Goal: Task Accomplishment & Management: Complete application form

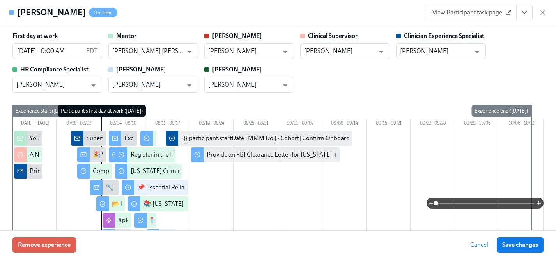
scroll to position [693, 0]
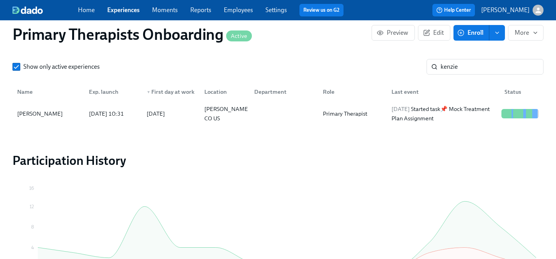
click at [245, 11] on link "Employees" at bounding box center [238, 9] width 29 height 7
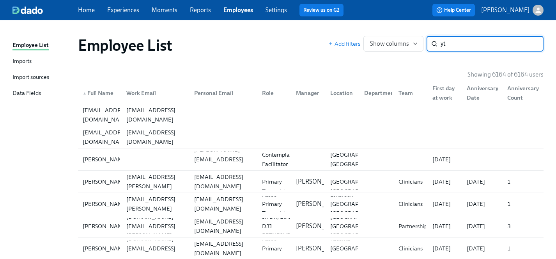
type input "y"
type input "terra"
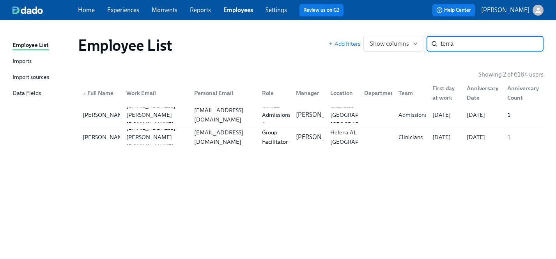
click at [532, 44] on input "terra" at bounding box center [492, 44] width 103 height 16
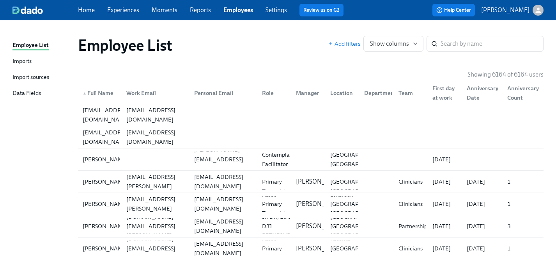
click at [128, 9] on link "Experiences" at bounding box center [123, 9] width 32 height 7
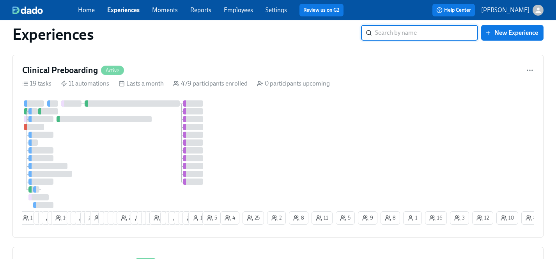
scroll to position [450, 0]
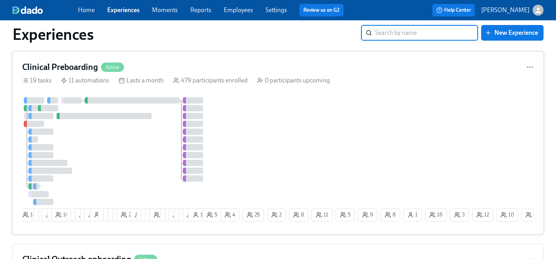
click at [158, 165] on div at bounding box center [120, 151] width 197 height 108
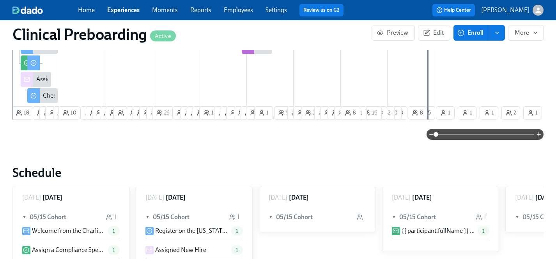
click at [121, 10] on link "Experiences" at bounding box center [123, 9] width 32 height 7
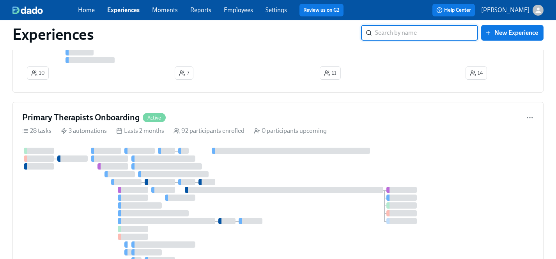
scroll to position [973, 0]
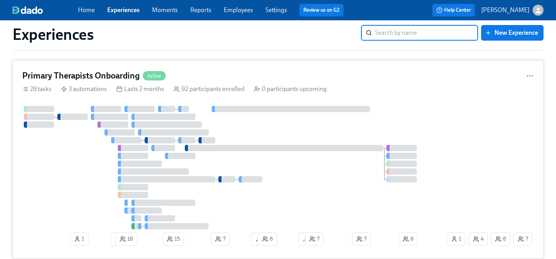
click at [282, 175] on div at bounding box center [233, 167] width 423 height 123
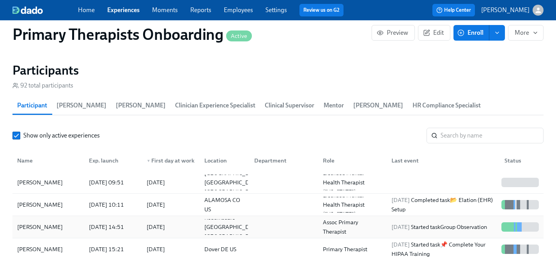
scroll to position [787, 0]
click at [453, 127] on input "search" at bounding box center [492, 135] width 103 height 16
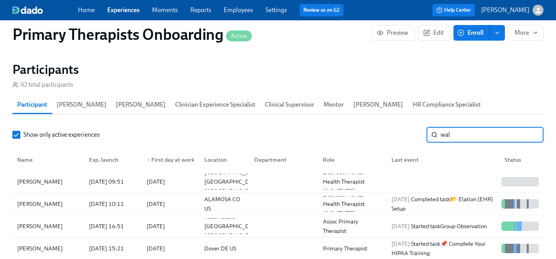
type input "[PERSON_NAME]"
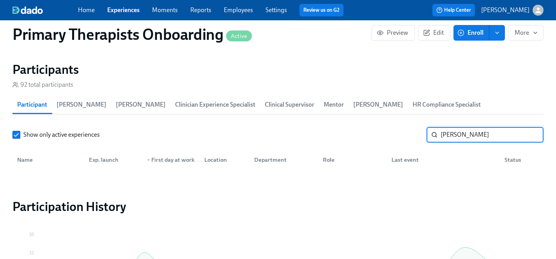
drag, startPoint x: 459, startPoint y: 124, endPoint x: 420, endPoint y: 124, distance: 39.0
click at [420, 127] on div "Show only active experiences [PERSON_NAME] ​" at bounding box center [277, 135] width 531 height 16
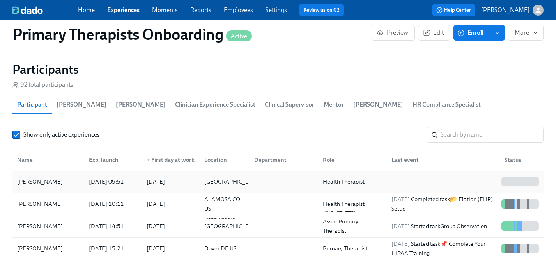
click at [41, 177] on div "[PERSON_NAME]" at bounding box center [40, 181] width 52 height 9
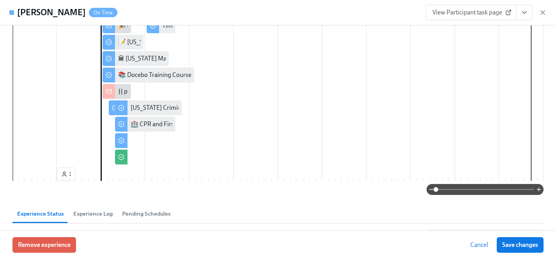
scroll to position [115, 0]
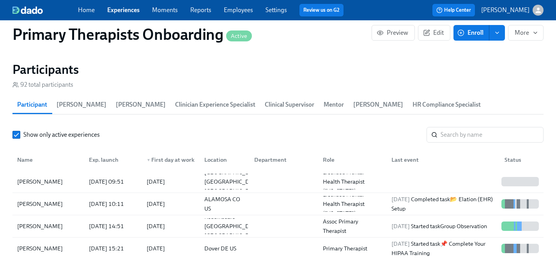
click at [478, 30] on span "Enroll" at bounding box center [471, 33] width 25 height 8
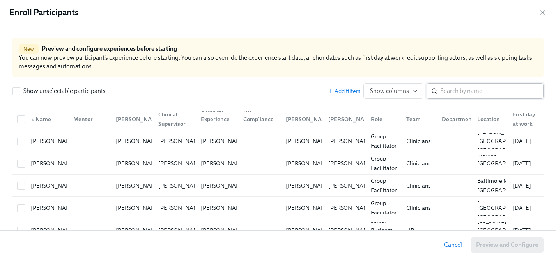
click at [457, 90] on input "search" at bounding box center [492, 91] width 103 height 16
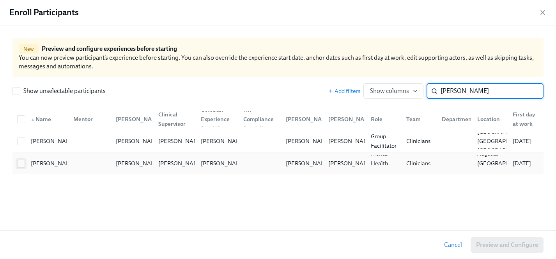
type input "[PERSON_NAME]"
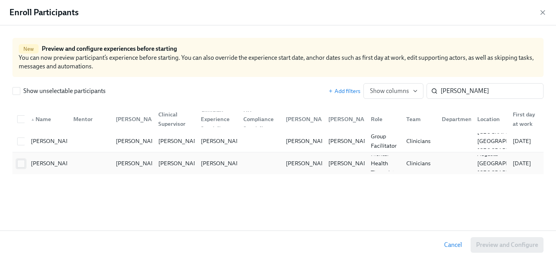
click at [19, 161] on input "checkbox" at bounding box center [21, 163] width 7 height 7
checkbox input "true"
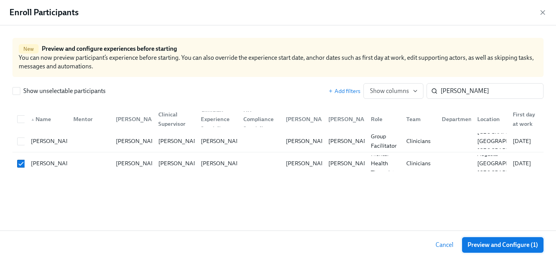
click at [519, 246] on span "Preview and Configure (1)" at bounding box center [503, 245] width 71 height 8
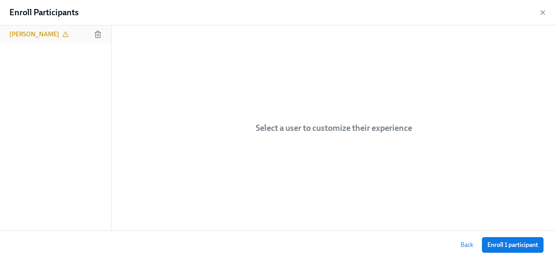
click at [37, 36] on h6 "[PERSON_NAME]" at bounding box center [34, 34] width 50 height 9
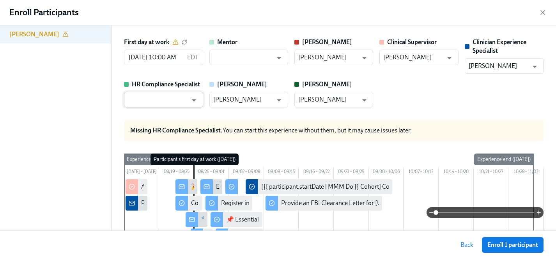
click at [177, 99] on input "text" at bounding box center [158, 100] width 60 height 16
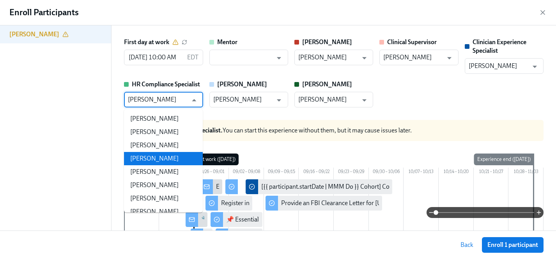
click at [151, 161] on li "[PERSON_NAME]" at bounding box center [163, 158] width 79 height 13
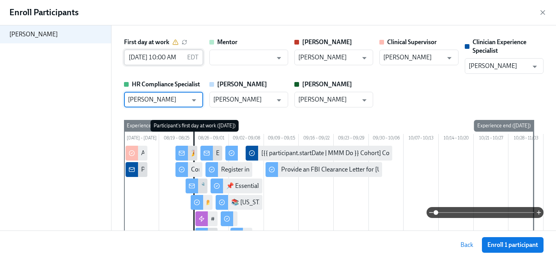
type input "[PERSON_NAME]"
click at [139, 54] on input "[DATE] 10:00 AM" at bounding box center [154, 58] width 60 height 16
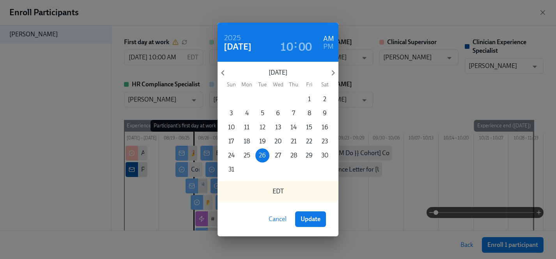
click at [266, 125] on span "12" at bounding box center [262, 127] width 14 height 9
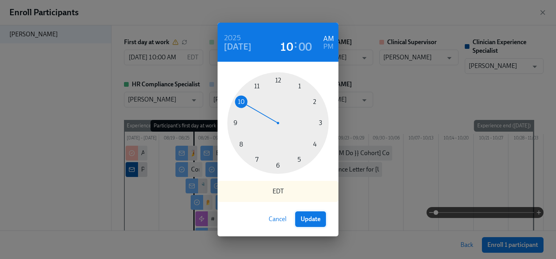
click at [320, 220] on span "Update" at bounding box center [311, 219] width 20 height 8
type input "[DATE] 10:00 AM"
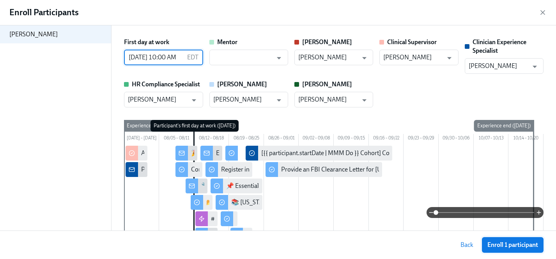
click at [525, 247] on span "Enroll 1 participant" at bounding box center [512, 245] width 51 height 8
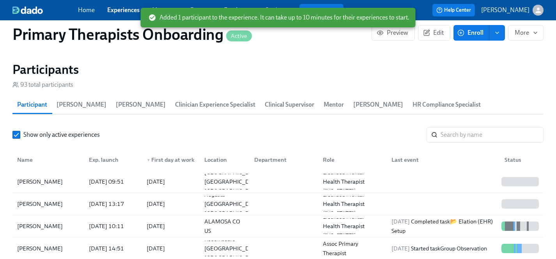
scroll to position [0, 10307]
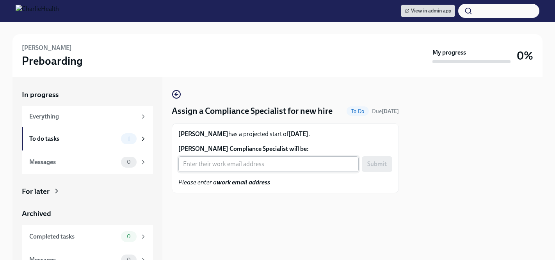
click at [241, 163] on input "[PERSON_NAME] Compliance Specialist will be:" at bounding box center [268, 164] width 180 height 16
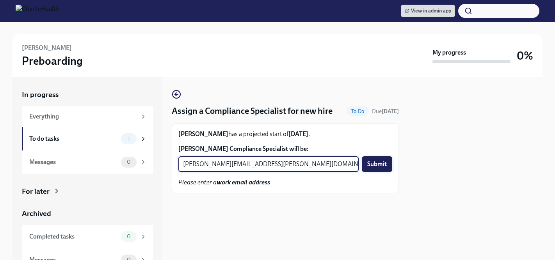
type input "[PERSON_NAME][EMAIL_ADDRESS][PERSON_NAME][DOMAIN_NAME]"
click at [382, 164] on span "Submit" at bounding box center [376, 164] width 19 height 8
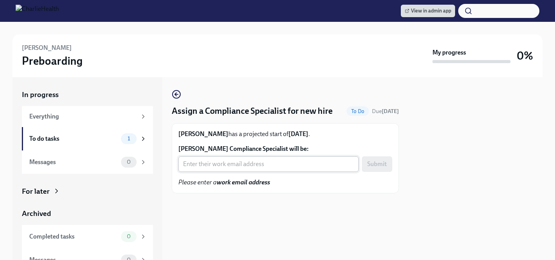
click at [214, 163] on input "Samantha Goodwin's Compliance Specialist will be:" at bounding box center [268, 164] width 180 height 16
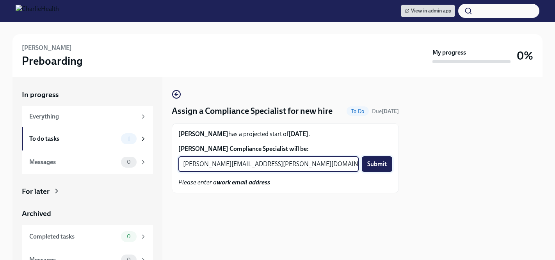
type input "michelle.winograd@charliehealth.com"
click at [378, 167] on span "Submit" at bounding box center [376, 164] width 19 height 8
